Goal: Task Accomplishment & Management: Use online tool/utility

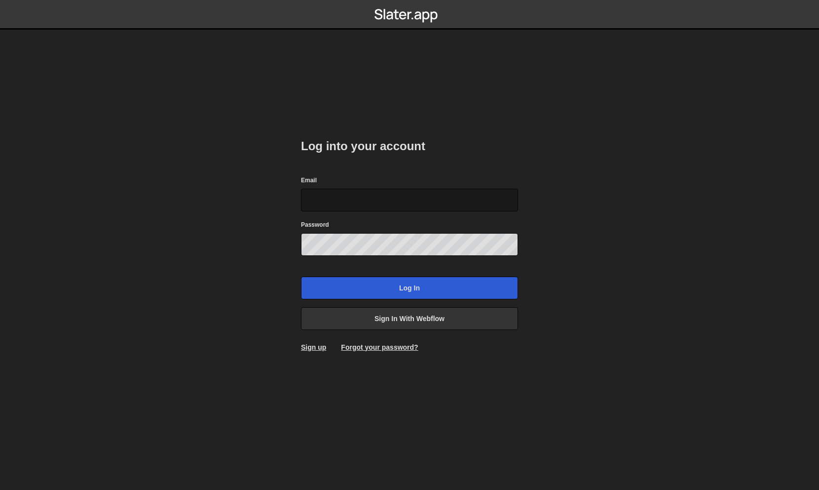
type input "[PERSON_NAME][EMAIL_ADDRESS][DOMAIN_NAME]"
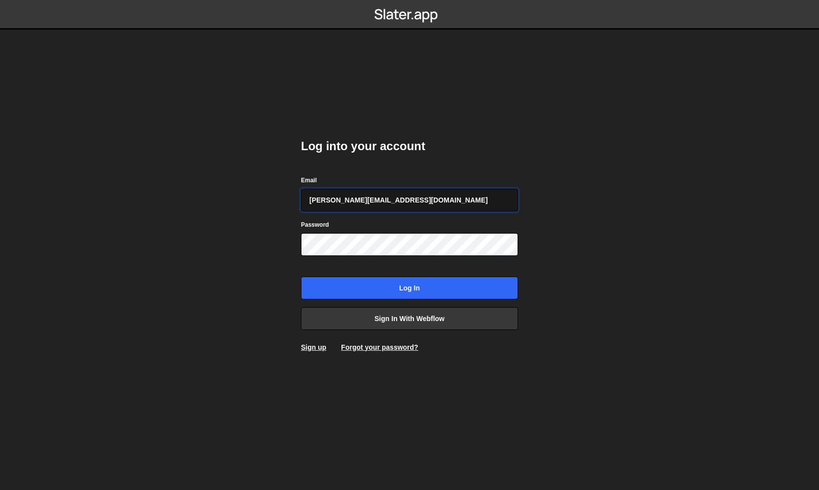
click at [392, 200] on input "[PERSON_NAME][EMAIL_ADDRESS][DOMAIN_NAME]" at bounding box center [409, 200] width 217 height 23
click at [406, 286] on input "Log in" at bounding box center [409, 287] width 217 height 23
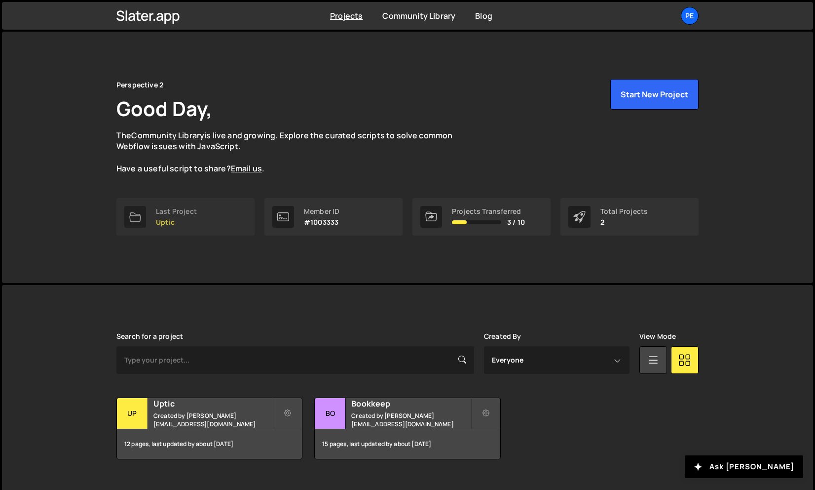
scroll to position [18, 0]
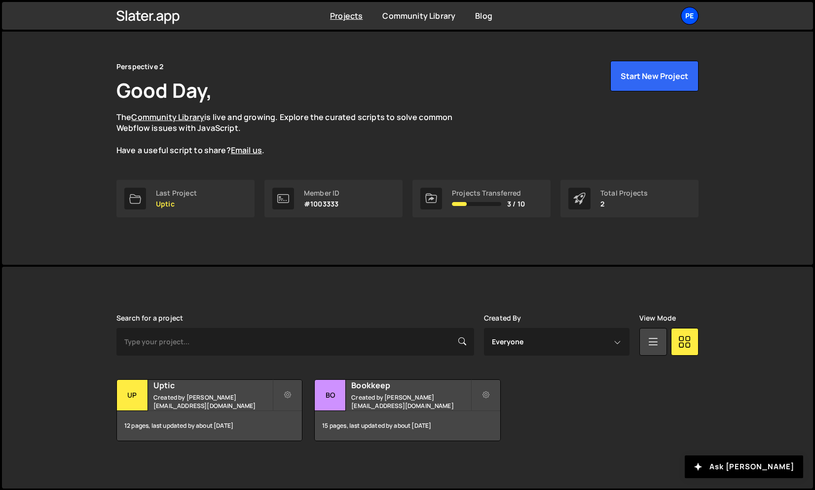
click at [694, 19] on div "Pe" at bounding box center [690, 16] width 18 height 18
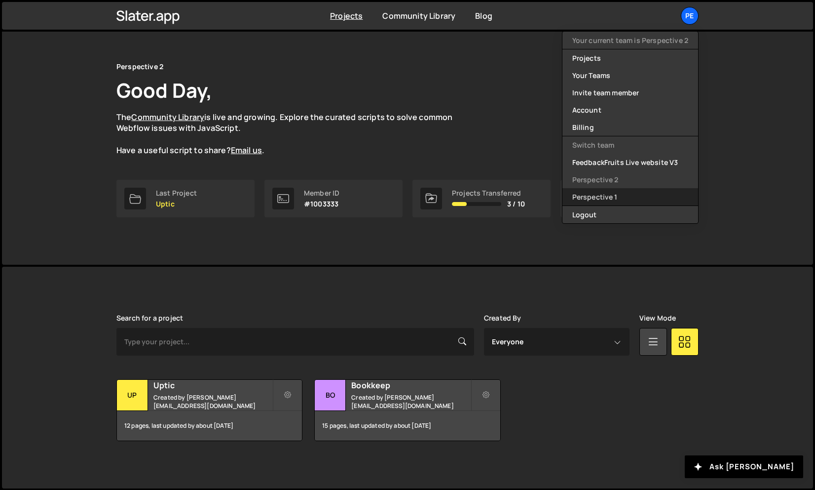
click at [624, 192] on link "Perspective 1" at bounding box center [631, 196] width 136 height 17
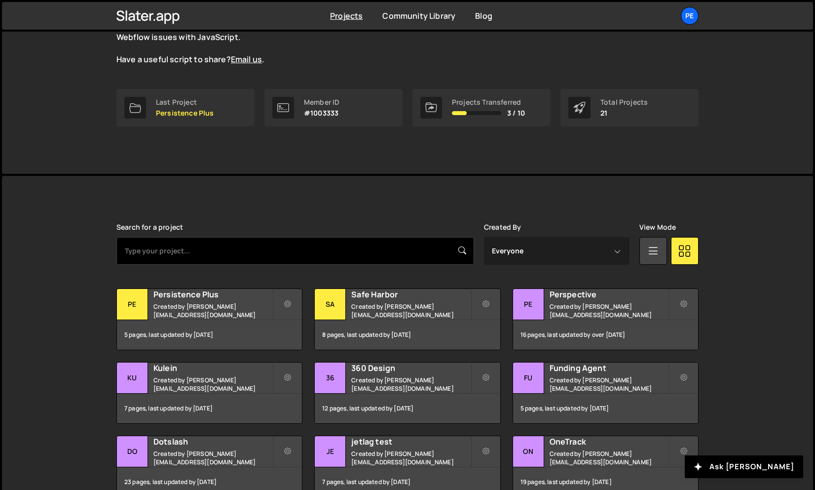
scroll to position [147, 0]
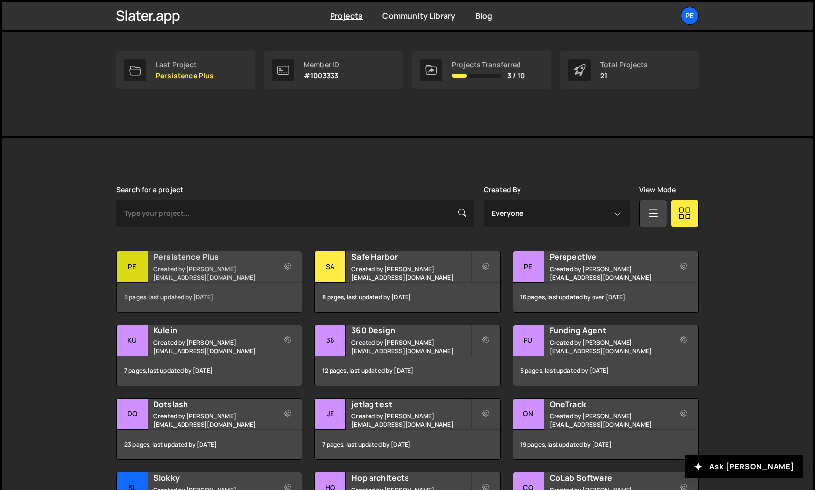
click at [193, 261] on h2 "Persistence Plus" at bounding box center [213, 256] width 119 height 11
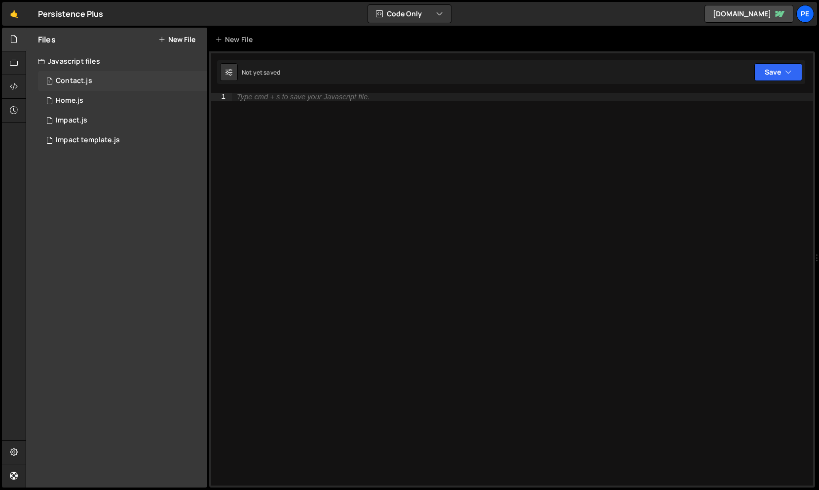
click at [105, 83] on div "1 Contact.js 0" at bounding box center [122, 81] width 169 height 20
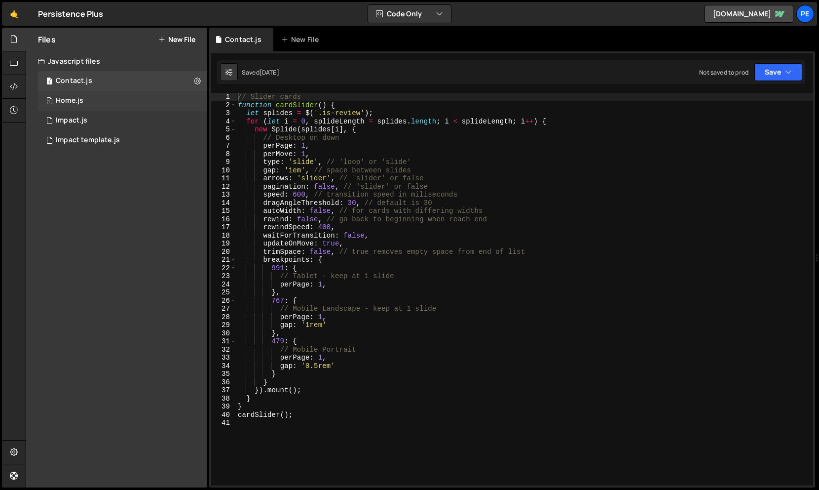
click at [73, 102] on div "Home.js" at bounding box center [70, 100] width 28 height 9
click at [766, 73] on button "Save" at bounding box center [779, 72] width 48 height 18
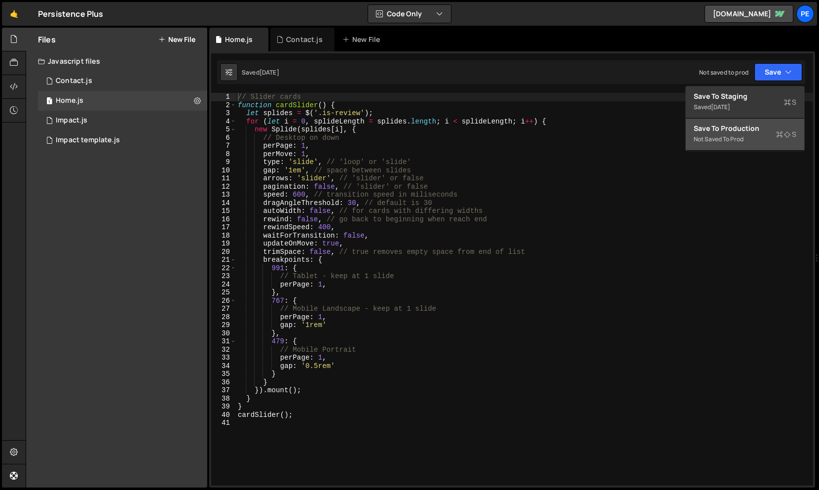
click at [721, 138] on div "Not saved to prod" at bounding box center [745, 139] width 103 height 12
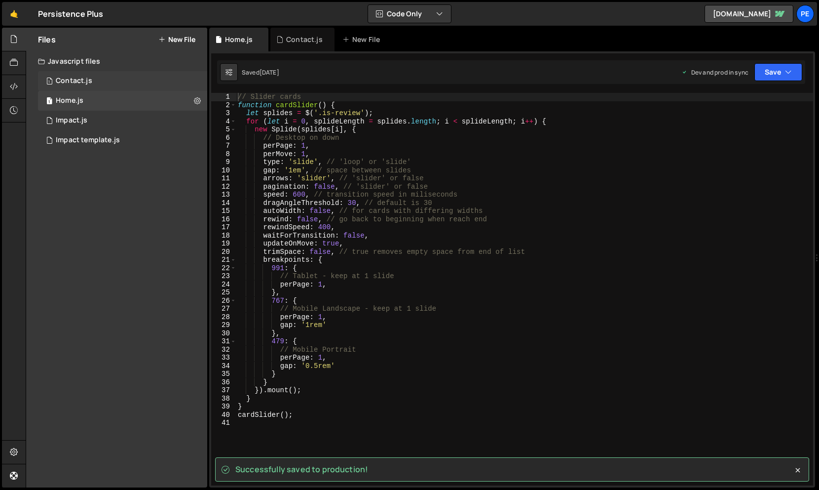
click at [84, 78] on div "Contact.js" at bounding box center [74, 81] width 37 height 9
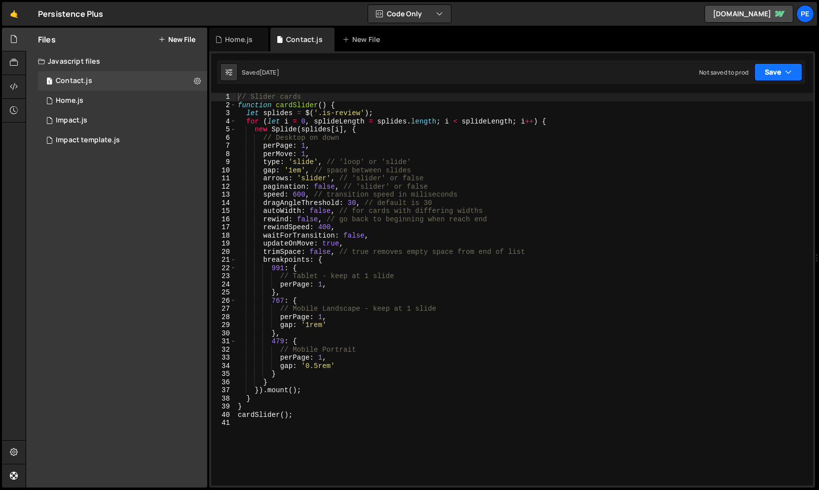
click at [766, 80] on button "Save" at bounding box center [779, 72] width 48 height 18
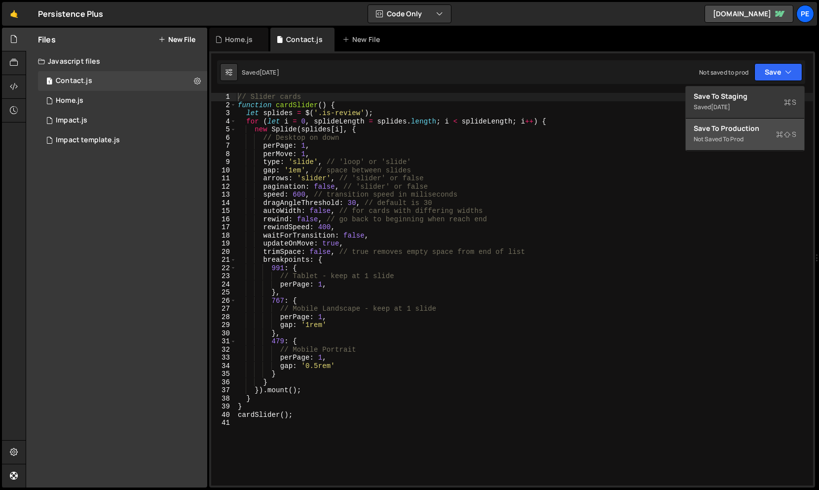
click at [729, 140] on div "Not saved to prod" at bounding box center [745, 139] width 103 height 12
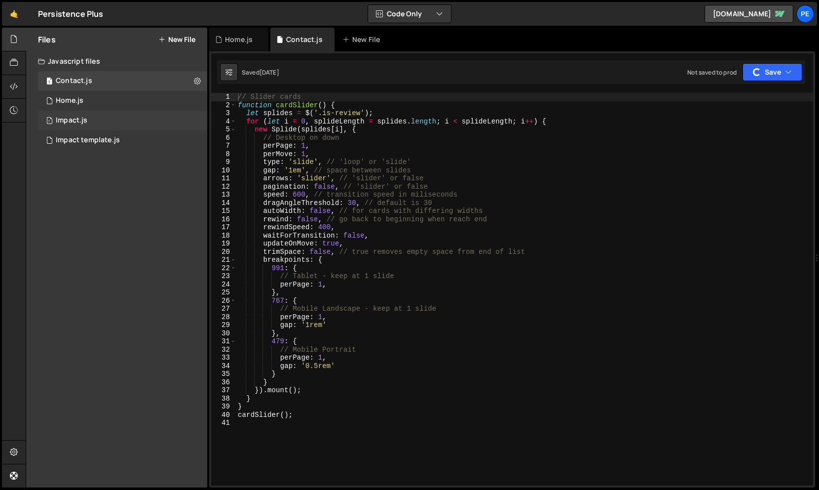
click at [109, 121] on div "1 Impact.js 0" at bounding box center [122, 121] width 169 height 20
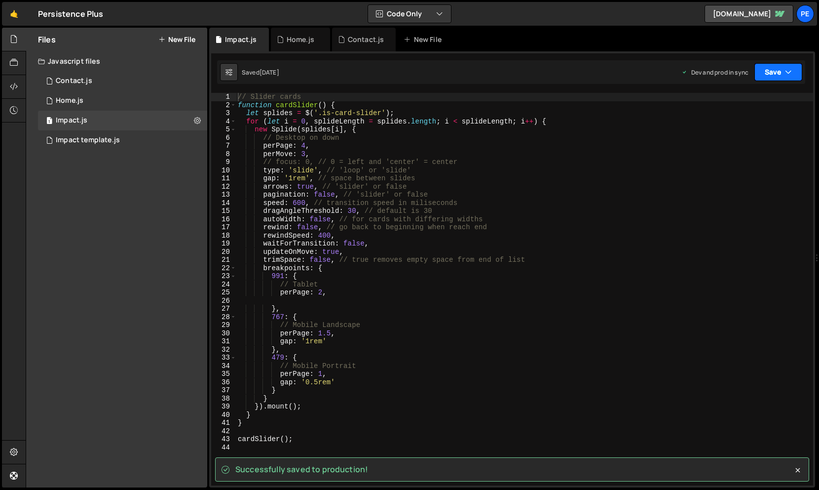
click at [789, 74] on icon "button" at bounding box center [788, 72] width 7 height 10
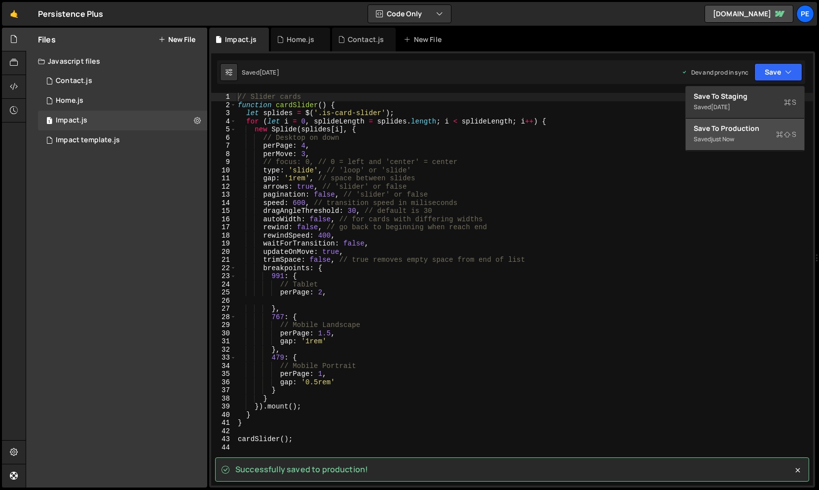
click at [720, 141] on div "just now" at bounding box center [722, 139] width 23 height 8
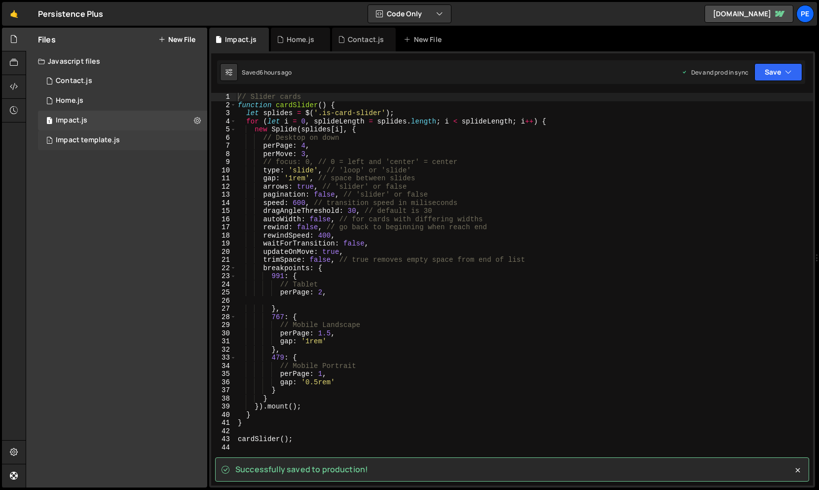
click at [71, 140] on div "Impact template.js" at bounding box center [88, 140] width 64 height 9
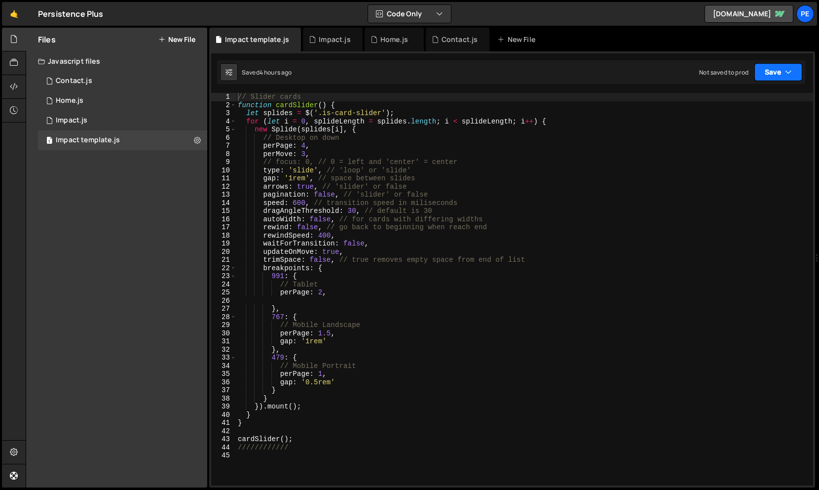
click at [770, 72] on button "Save" at bounding box center [779, 72] width 48 height 18
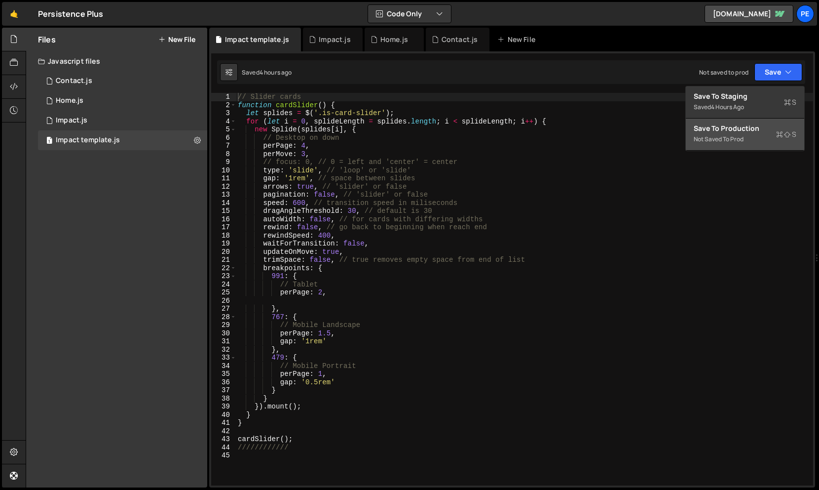
click at [714, 133] on div "Save to Production S" at bounding box center [745, 128] width 103 height 10
